Goal: Information Seeking & Learning: Learn about a topic

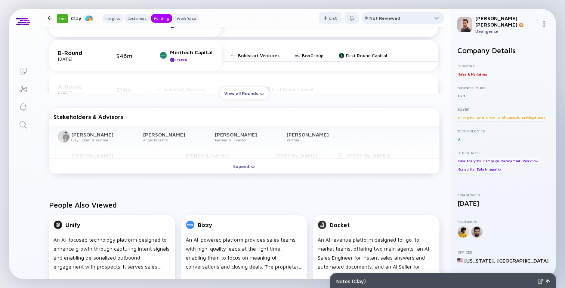
scroll to position [412, 0]
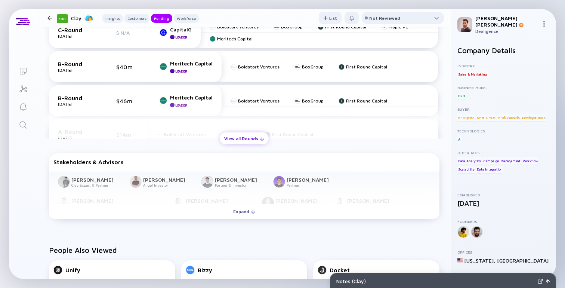
click at [234, 139] on div "View all Rounds" at bounding box center [244, 139] width 49 height 12
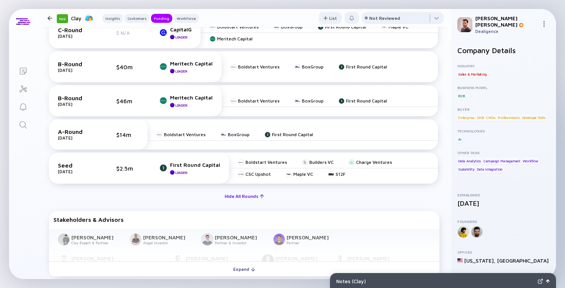
click at [235, 201] on div "Hide All Rounds" at bounding box center [244, 196] width 49 height 12
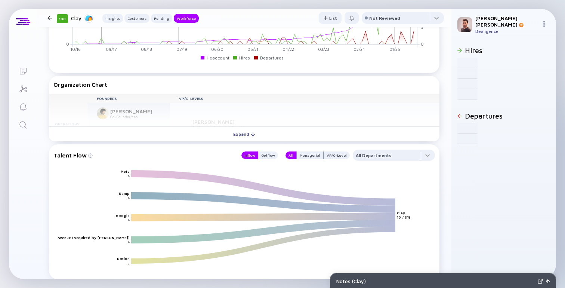
scroll to position [968, 0]
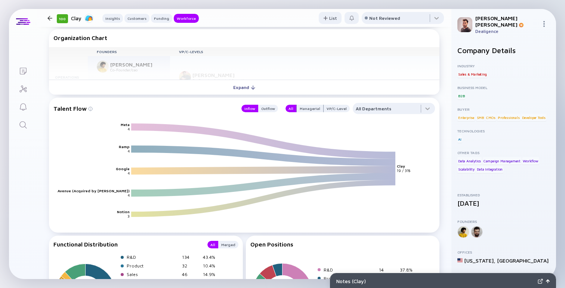
click at [238, 80] on div "Founders VP/C-Levels Operations [PERSON_NAME] Co-Founder/ceo [PERSON_NAME] Co-F…" at bounding box center [244, 63] width 390 height 33
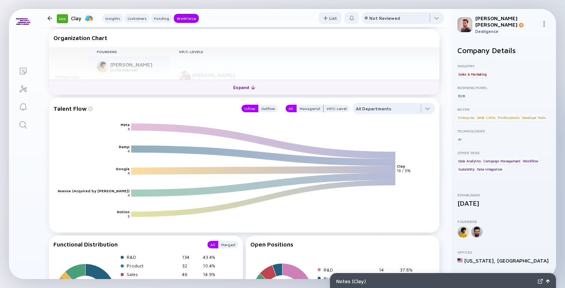
click at [236, 90] on div "Expand" at bounding box center [244, 87] width 31 height 12
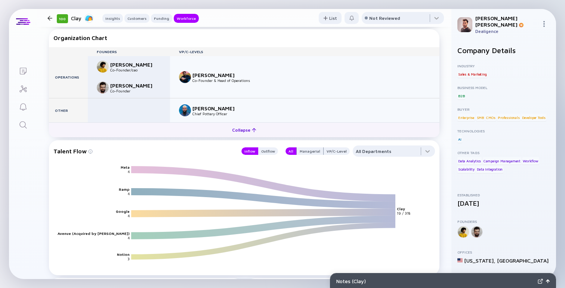
click at [220, 136] on button "Collapse" at bounding box center [244, 129] width 390 height 15
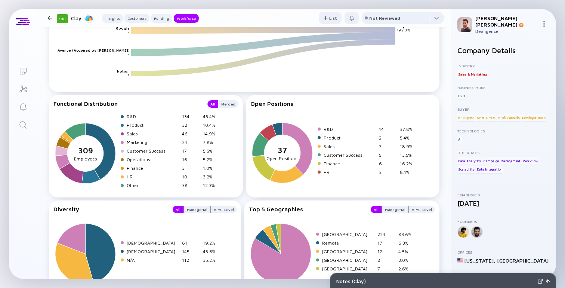
scroll to position [1155, 0]
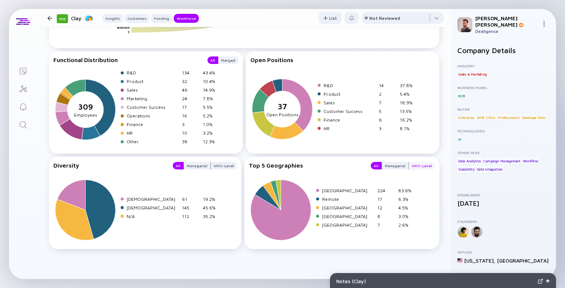
click at [418, 165] on div "VP/C-Level" at bounding box center [422, 165] width 26 height 7
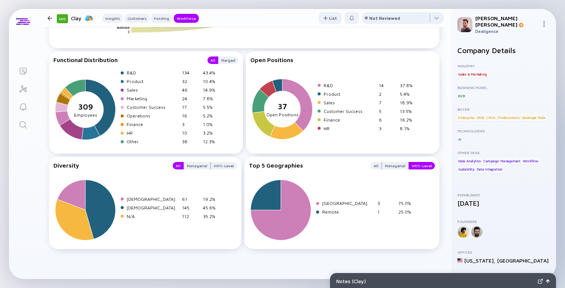
click at [373, 162] on div "All Managerial VP/C-Level" at bounding box center [400, 165] width 69 height 7
click at [377, 164] on div "All" at bounding box center [375, 165] width 11 height 7
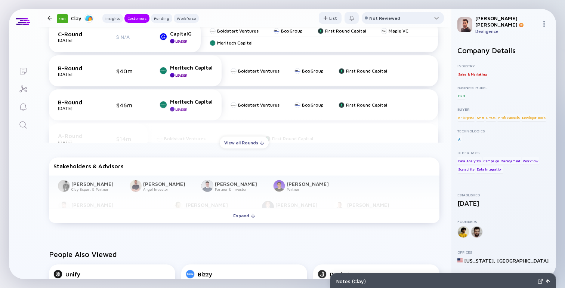
scroll to position [0, 0]
